Goal: Navigation & Orientation: Find specific page/section

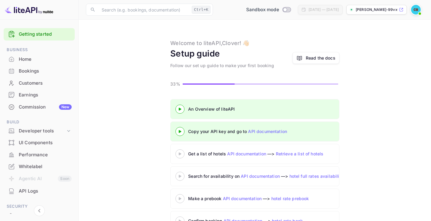
click at [181, 152] on div at bounding box center [180, 154] width 21 height 8
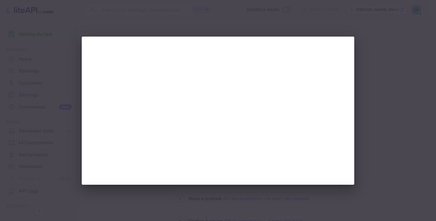
click at [62, 29] on div at bounding box center [218, 110] width 436 height 221
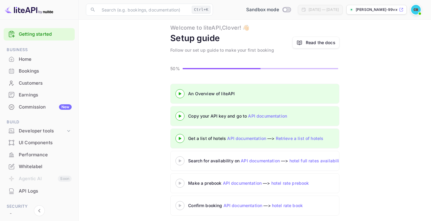
scroll to position [20, 0]
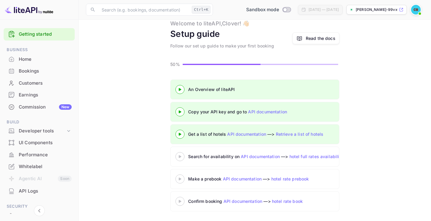
click at [178, 158] on div at bounding box center [180, 157] width 21 height 8
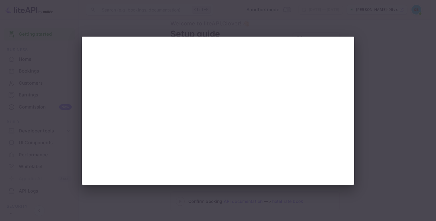
click at [80, 25] on div at bounding box center [218, 110] width 436 height 221
